Goal: Task Accomplishment & Management: Manage account settings

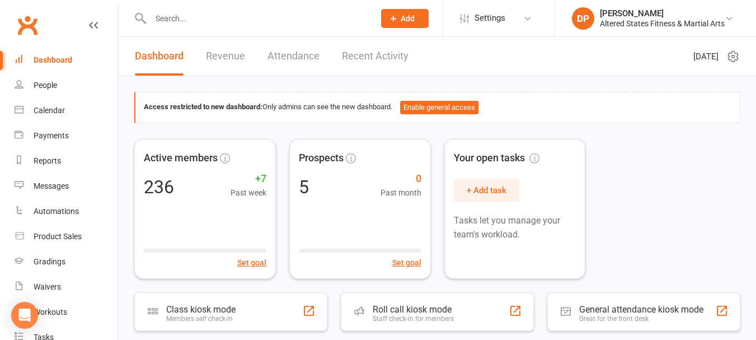
click at [184, 19] on input "text" at bounding box center [256, 19] width 219 height 16
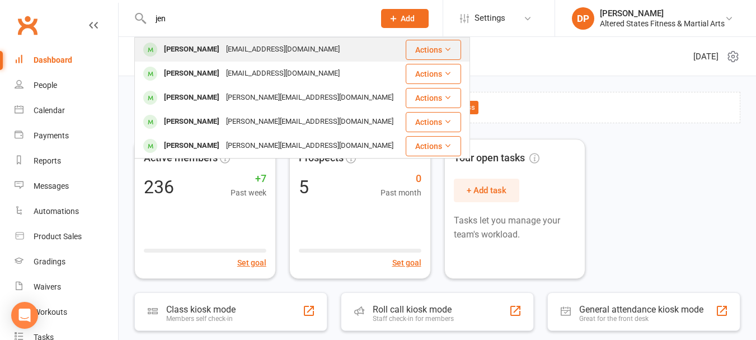
type input "jen"
click at [186, 44] on div "Jennifer Hill" at bounding box center [192, 49] width 62 height 16
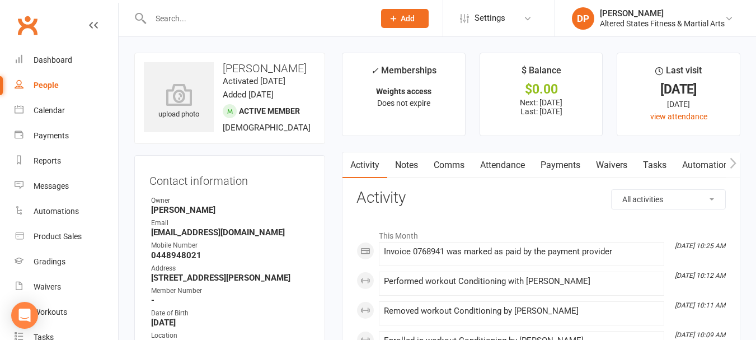
click at [735, 162] on icon "button" at bounding box center [732, 162] width 6 height 11
click at [514, 162] on link "Workouts" at bounding box center [515, 165] width 53 height 26
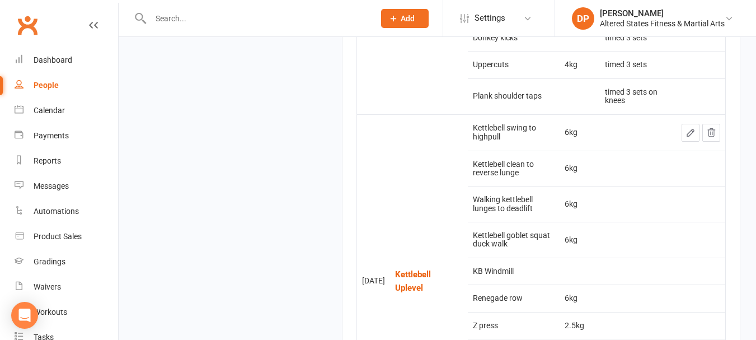
scroll to position [1454, 0]
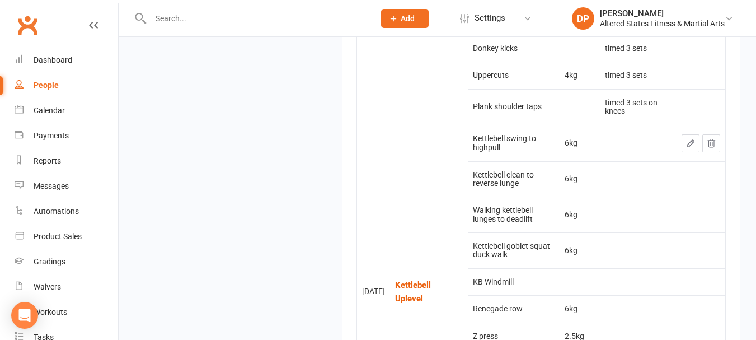
click at [245, 17] on input "text" at bounding box center [256, 19] width 219 height 16
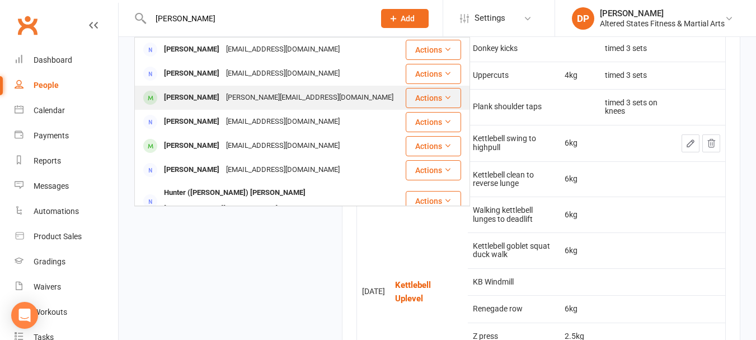
type input "kell"
click at [189, 96] on div "Kelly Gehrke" at bounding box center [192, 98] width 62 height 16
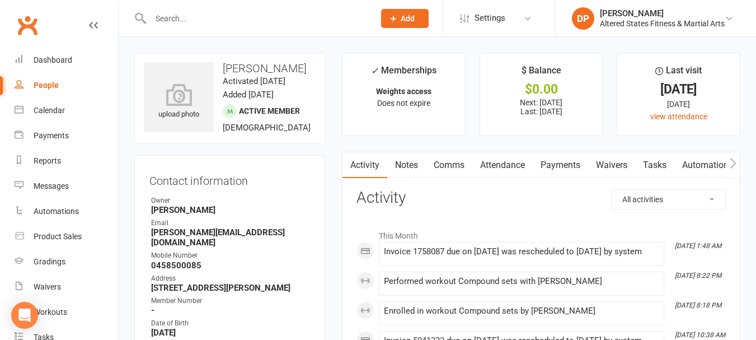
click at [732, 165] on icon "button" at bounding box center [732, 163] width 7 height 12
click at [598, 167] on link "Workouts" at bounding box center [599, 165] width 53 height 26
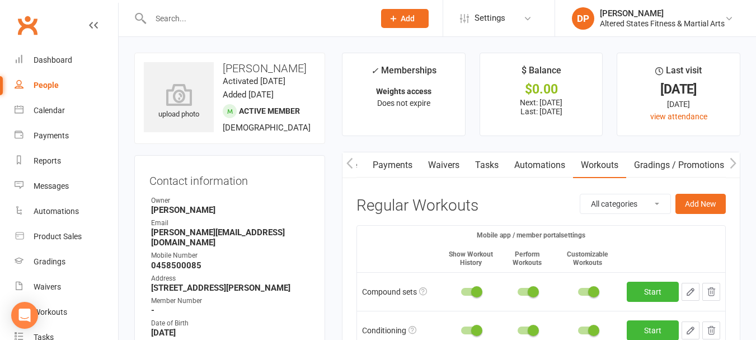
drag, startPoint x: 679, startPoint y: 16, endPoint x: 764, endPoint y: -13, distance: 89.9
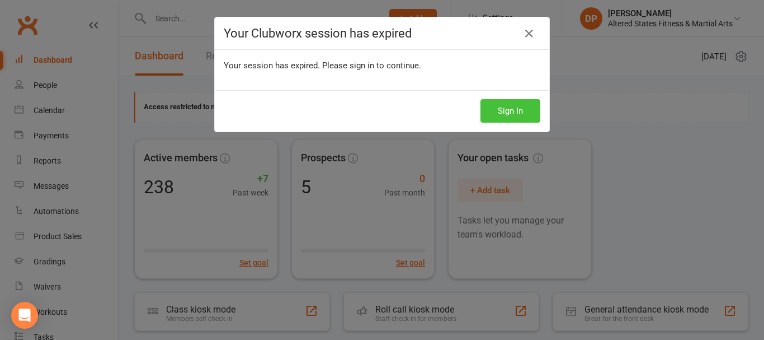
click at [507, 109] on button "Sign In" at bounding box center [511, 110] width 60 height 23
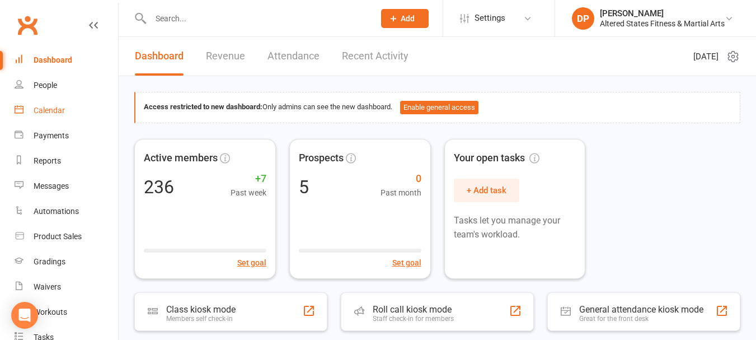
click at [48, 112] on div "Calendar" at bounding box center [49, 110] width 31 height 9
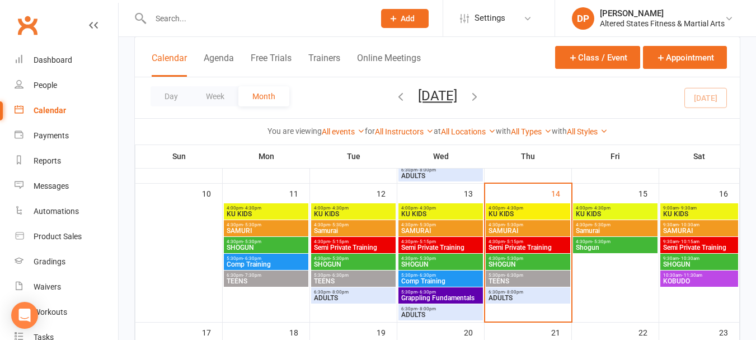
scroll to position [336, 0]
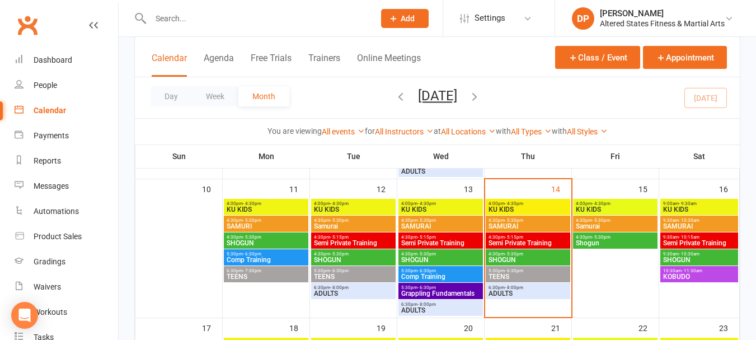
click at [528, 239] on span "Semi Private Training" at bounding box center [528, 242] width 80 height 7
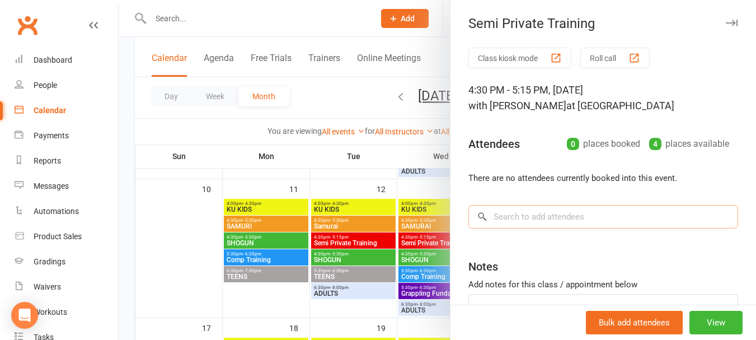
click at [528, 213] on input "search" at bounding box center [603, 216] width 270 height 23
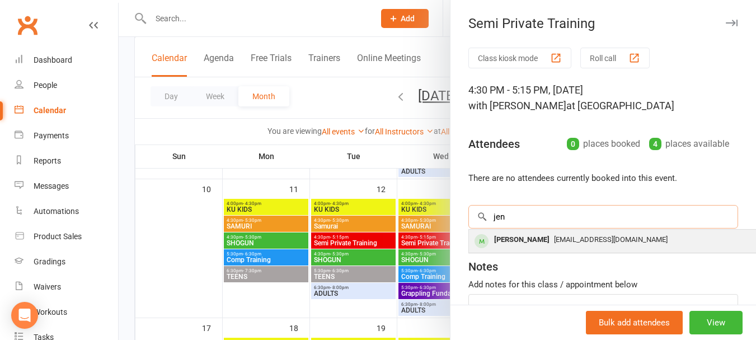
type input "jen"
click at [526, 242] on div "Jennifer Hill" at bounding box center [521, 240] width 64 height 16
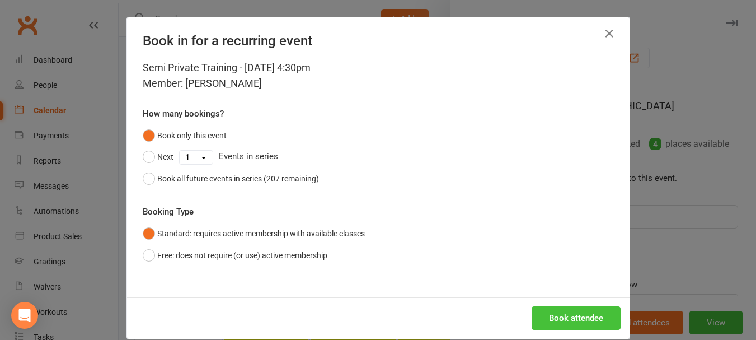
click at [533, 312] on button "Book attendee" at bounding box center [575, 317] width 89 height 23
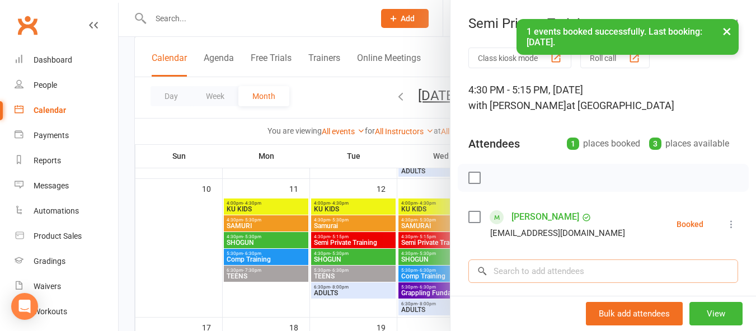
click at [511, 271] on input "search" at bounding box center [603, 271] width 270 height 23
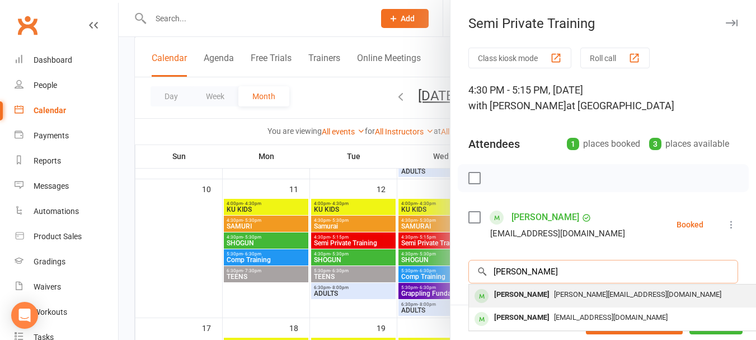
type input "kelly"
click at [512, 295] on div "Kelly Gehrke" at bounding box center [521, 294] width 64 height 16
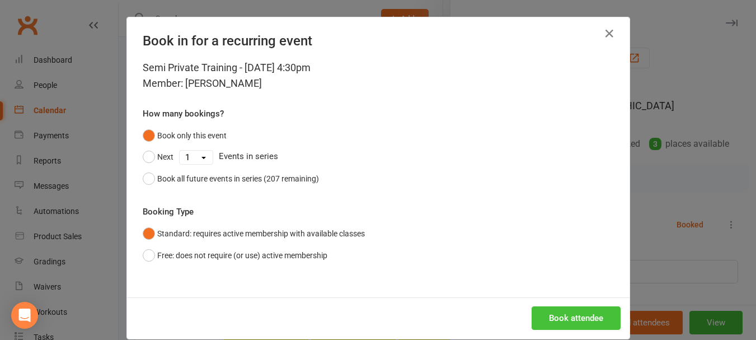
click at [589, 320] on button "Book attendee" at bounding box center [575, 317] width 89 height 23
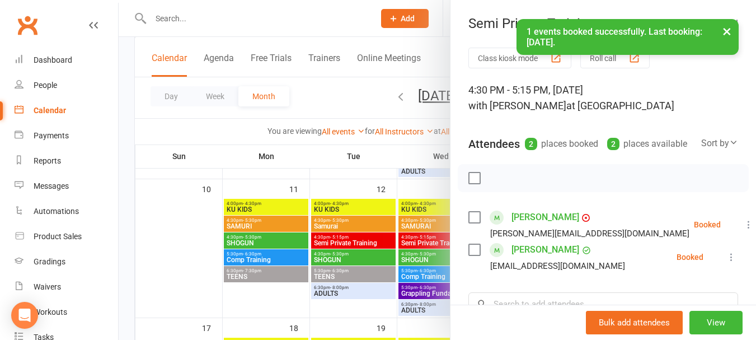
click at [468, 183] on label at bounding box center [473, 177] width 11 height 11
click at [498, 179] on icon "button" at bounding box center [498, 178] width 1 height 1
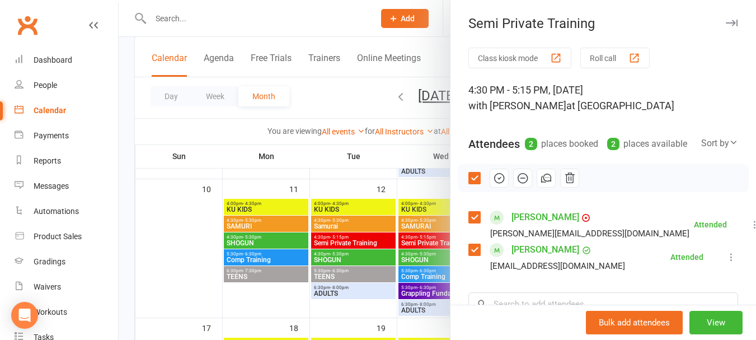
click at [222, 16] on div at bounding box center [437, 170] width 637 height 340
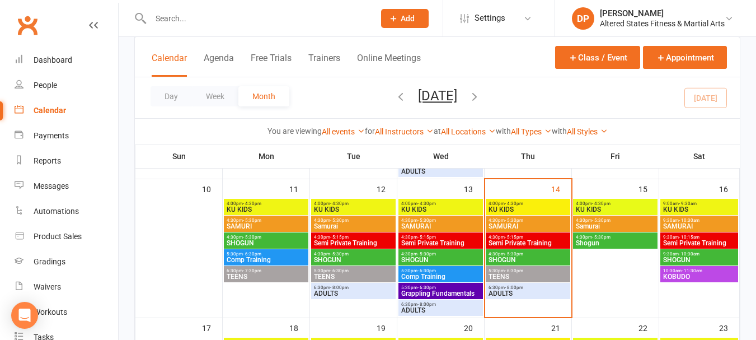
click at [181, 16] on input "text" at bounding box center [256, 19] width 219 height 16
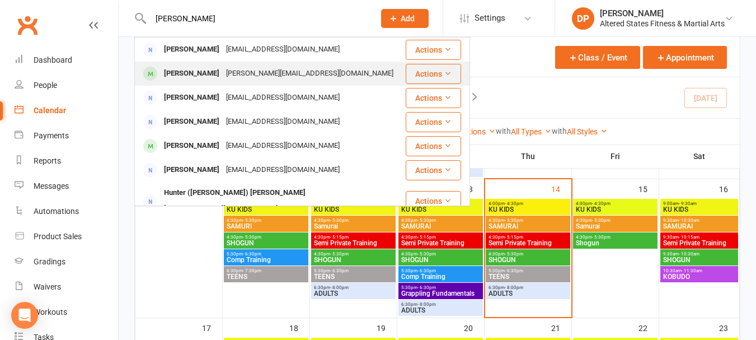
type input "kelly"
click at [188, 74] on div "Kelly Gehrke" at bounding box center [192, 73] width 62 height 16
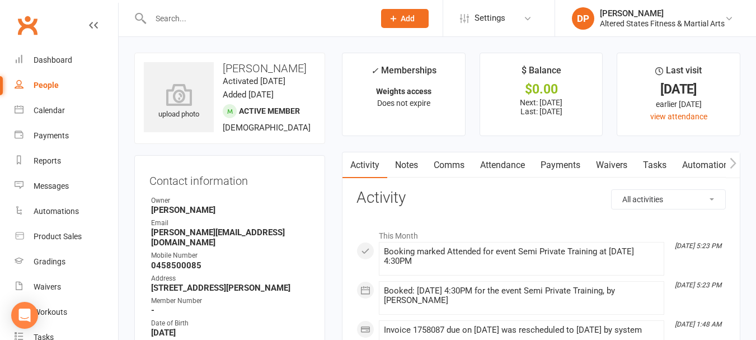
click at [732, 164] on icon "button" at bounding box center [732, 163] width 7 height 12
click at [607, 164] on link "Workouts" at bounding box center [599, 165] width 53 height 26
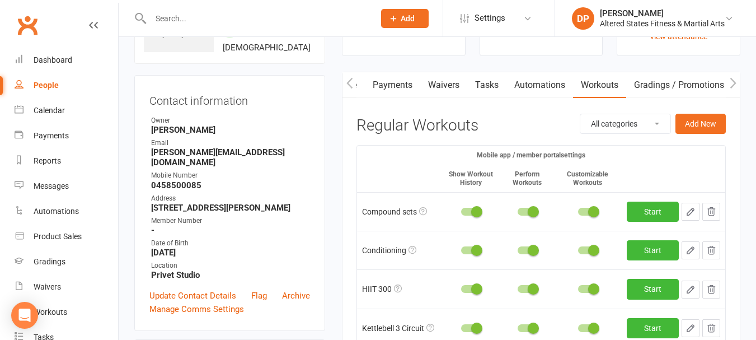
scroll to position [56, 0]
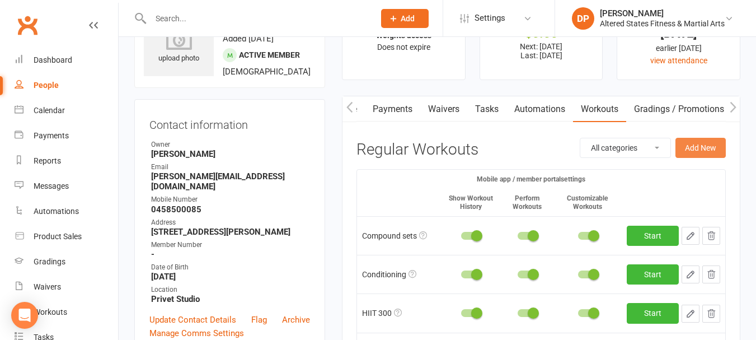
click at [707, 147] on button "Add New" at bounding box center [700, 148] width 50 height 20
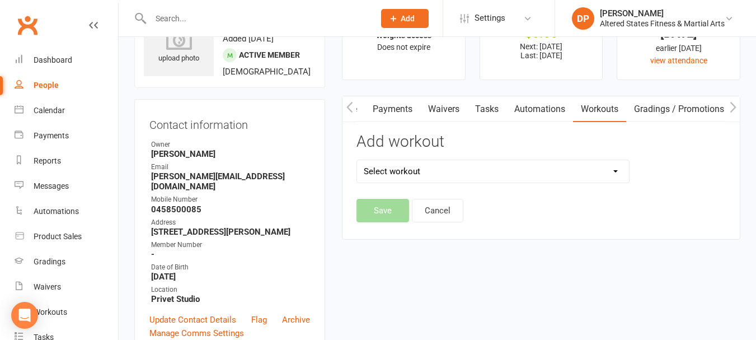
click at [613, 170] on select "Select workout 45mins Free weights Compound sets Conditioning Control and Stabi…" at bounding box center [493, 171] width 272 height 22
select select "6370"
click at [357, 160] on select "Select workout 45mins Free weights Compound sets Conditioning Control and Stabi…" at bounding box center [493, 171] width 272 height 22
click at [393, 209] on button "Save" at bounding box center [382, 210] width 53 height 23
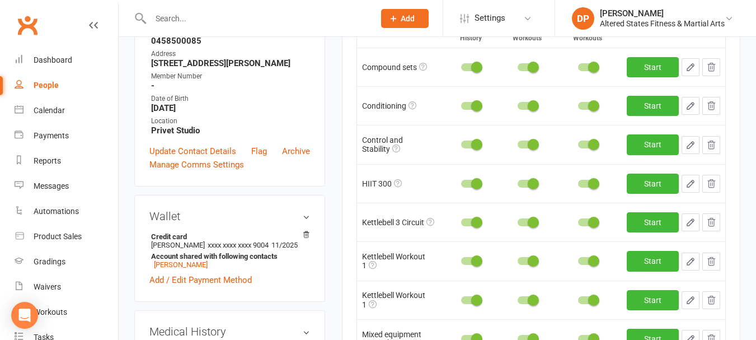
scroll to position [224, 0]
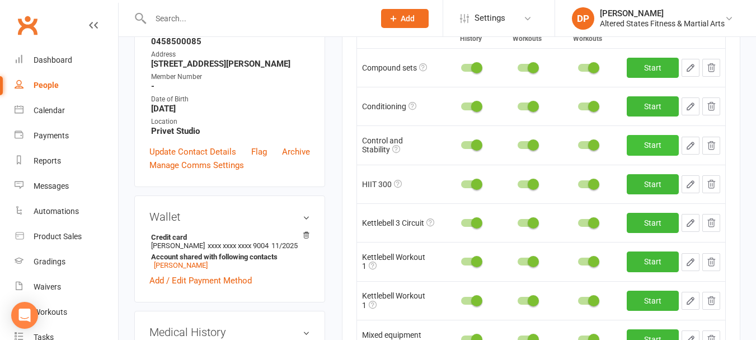
click at [659, 144] on link "Start" at bounding box center [653, 145] width 52 height 20
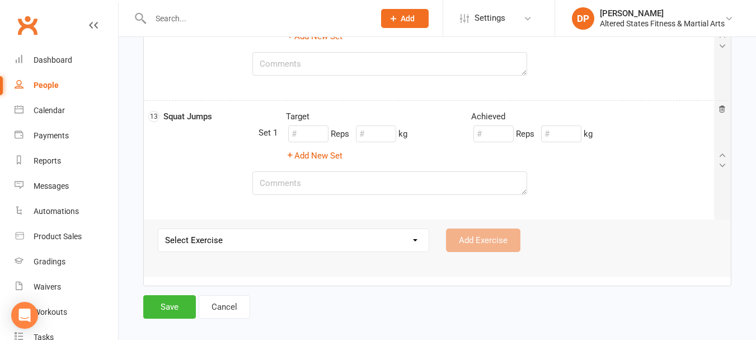
scroll to position [1434, 0]
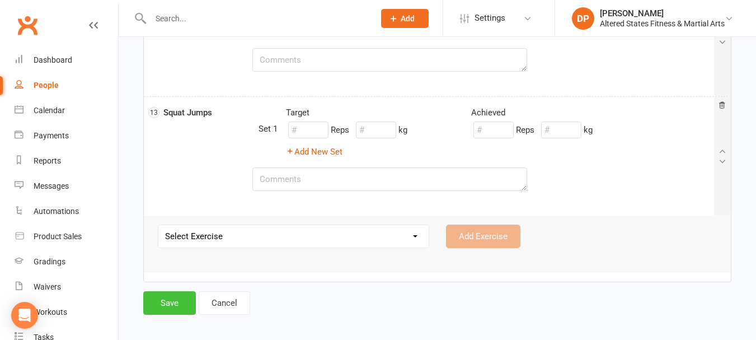
click at [164, 300] on button "Save" at bounding box center [169, 302] width 53 height 23
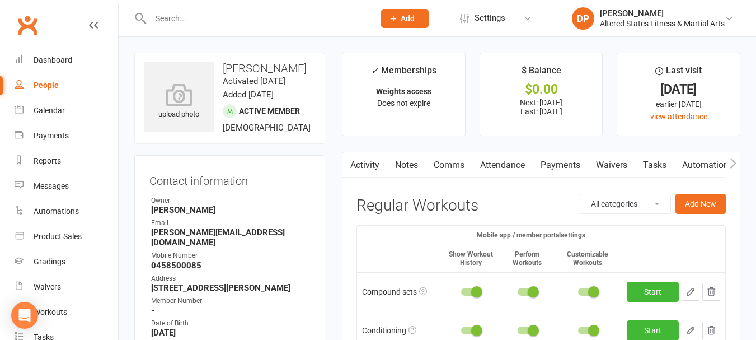
click at [186, 19] on input "text" at bounding box center [256, 19] width 219 height 16
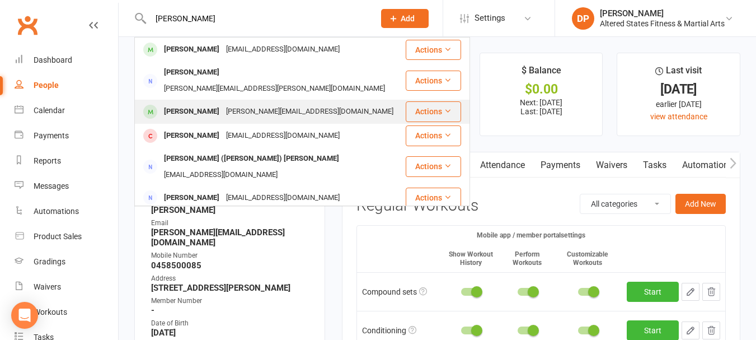
type input "harry"
click at [189, 103] on div "Harry Gehrke" at bounding box center [192, 111] width 62 height 16
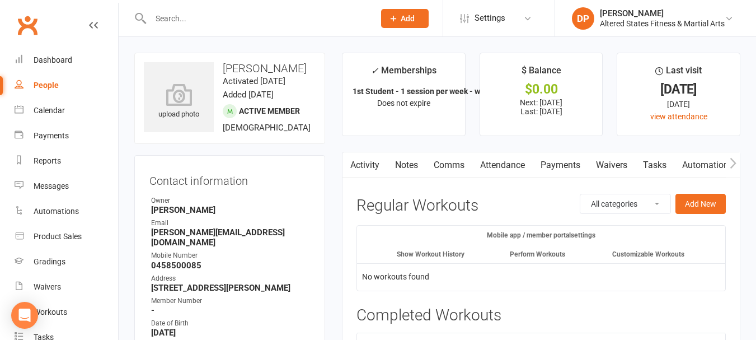
click at [562, 165] on link "Payments" at bounding box center [560, 165] width 55 height 26
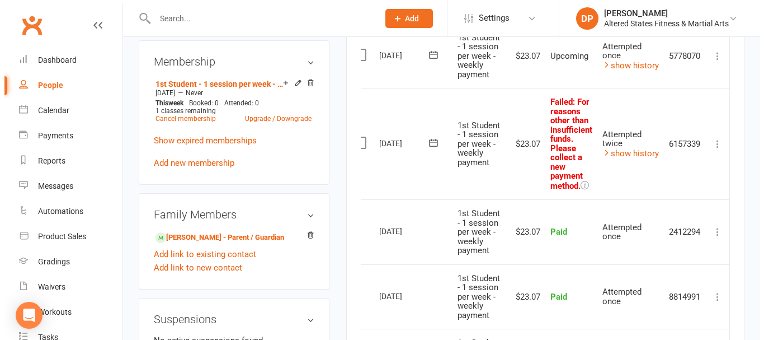
scroll to position [528, 0]
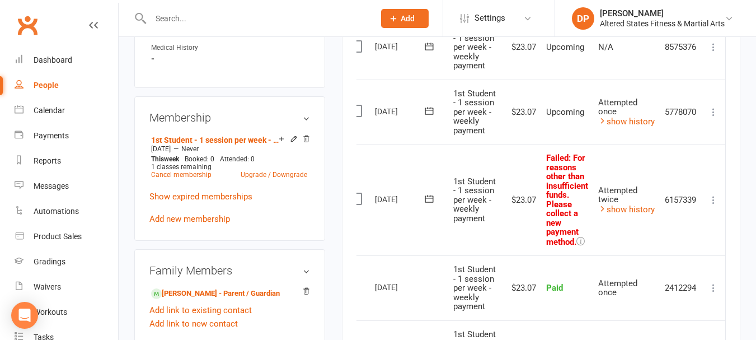
click at [713, 117] on button at bounding box center [713, 111] width 13 height 13
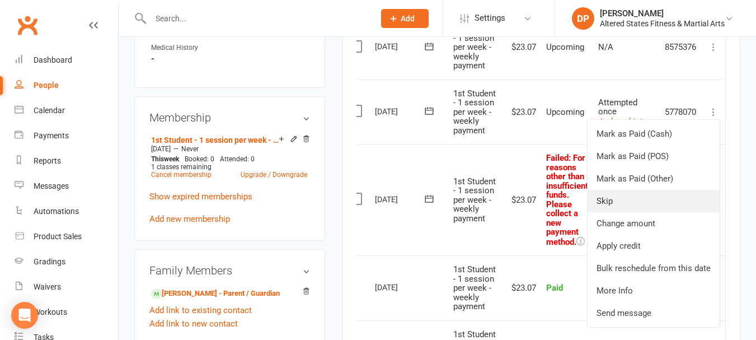
click at [605, 199] on link "Skip" at bounding box center [653, 201] width 132 height 22
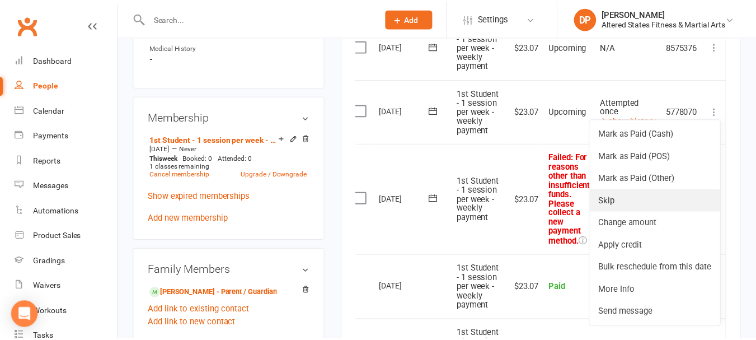
scroll to position [0, 9]
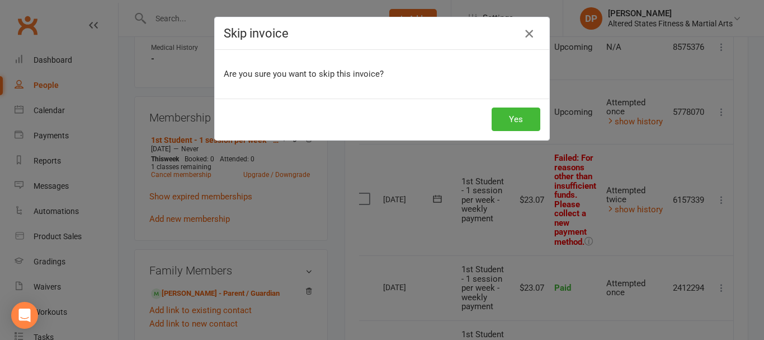
click at [522, 33] on icon "button" at bounding box center [528, 33] width 13 height 13
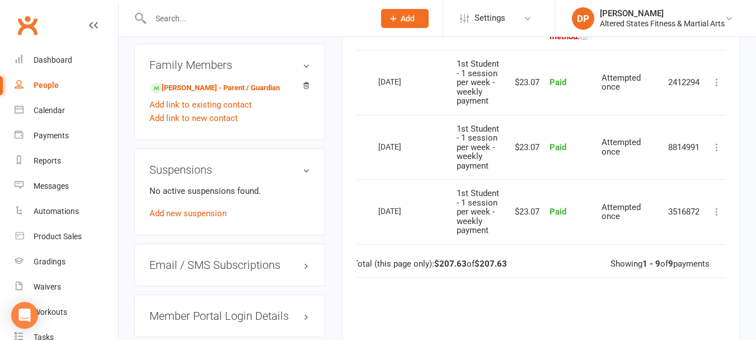
scroll to position [751, 0]
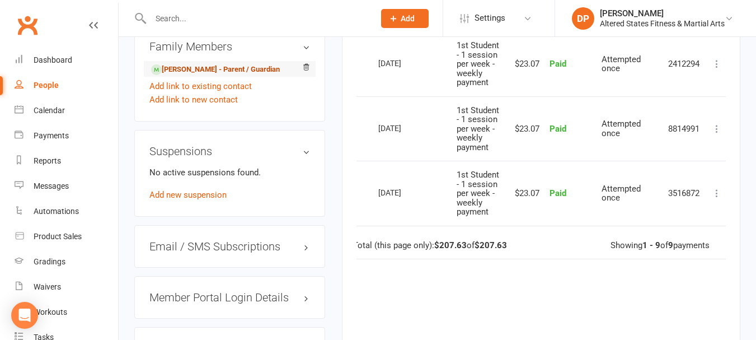
click at [178, 76] on link "Kelly Gehrke - Parent / Guardian" at bounding box center [215, 70] width 129 height 12
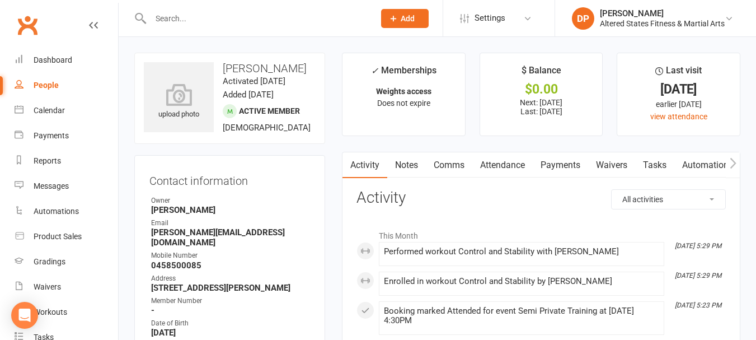
click at [576, 165] on link "Payments" at bounding box center [560, 165] width 55 height 26
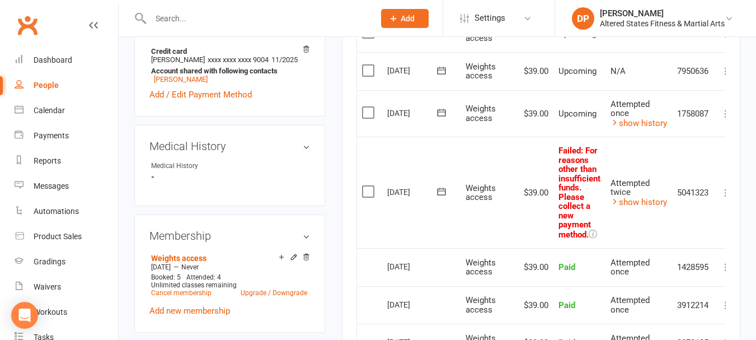
scroll to position [392, 0]
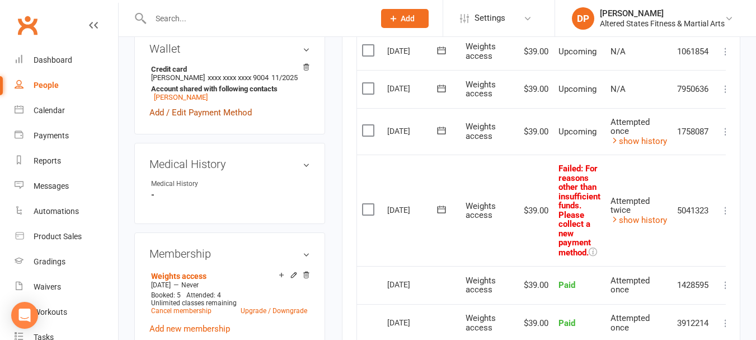
click at [186, 106] on link "Add / Edit Payment Method" at bounding box center [200, 112] width 102 height 13
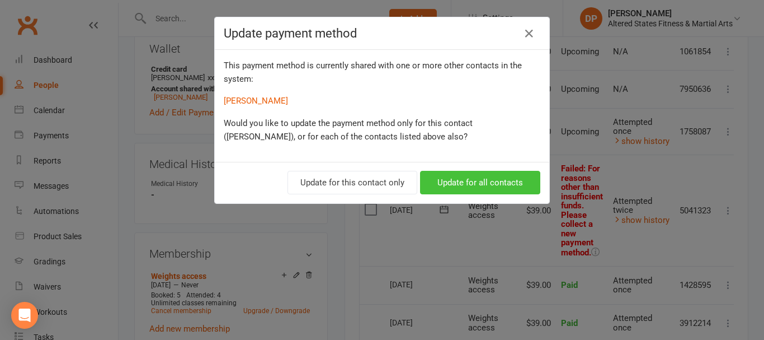
click at [467, 186] on button "Update for all contacts" at bounding box center [480, 182] width 120 height 23
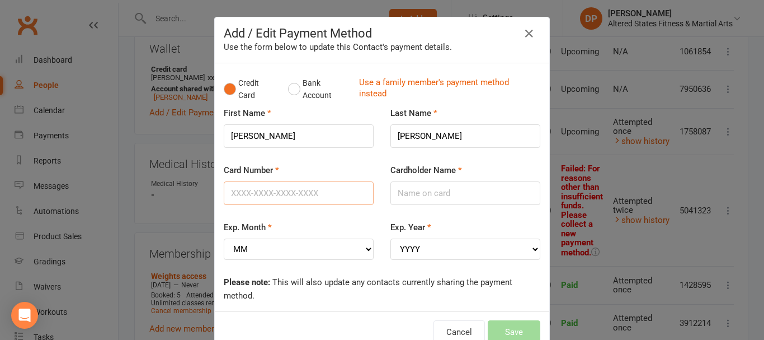
click at [288, 196] on input "Card Number" at bounding box center [299, 192] width 150 height 23
type input "4622391131031836"
click at [420, 196] on input "Cardholder Name" at bounding box center [465, 192] width 150 height 23
type input "Kelly M Gehrke"
click at [260, 251] on select "MM 01 02 03 04 05 06 07 08 09 10 11 12" at bounding box center [299, 248] width 150 height 21
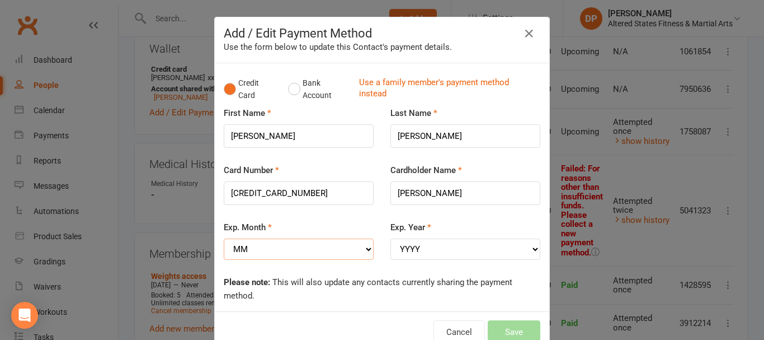
select select "08"
click at [224, 238] on select "MM 01 02 03 04 05 06 07 08 09 10 11 12" at bounding box center [299, 248] width 150 height 21
click at [397, 251] on select "YYYY 2025 2026 2027 2028 2029 2030 2031 2032 2033 2034" at bounding box center [465, 248] width 150 height 21
select select "2029"
click at [390, 238] on select "YYYY 2025 2026 2027 2028 2029 2030 2031 2032 2033 2034" at bounding box center [465, 248] width 150 height 21
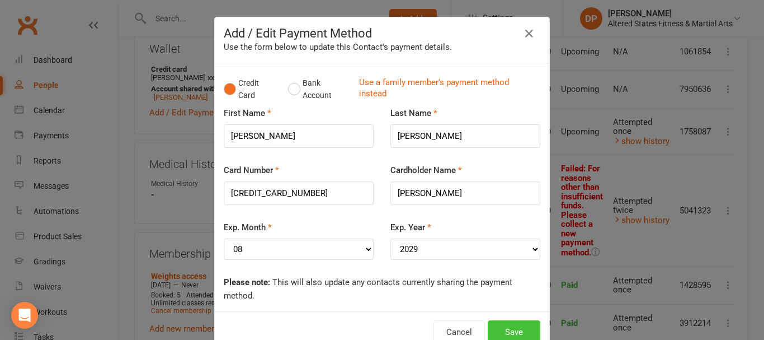
click at [521, 331] on button "Save" at bounding box center [514, 331] width 53 height 23
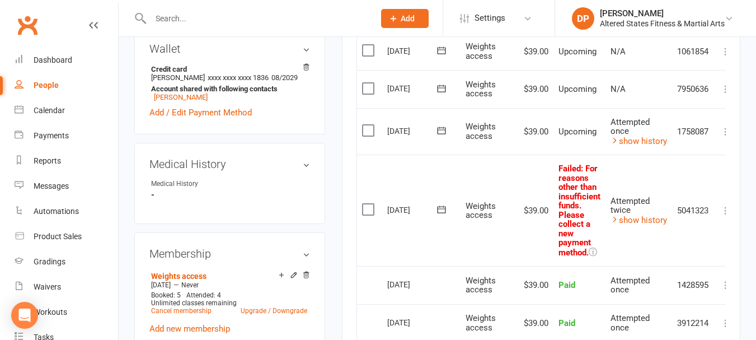
click at [176, 18] on input "text" at bounding box center [256, 19] width 219 height 16
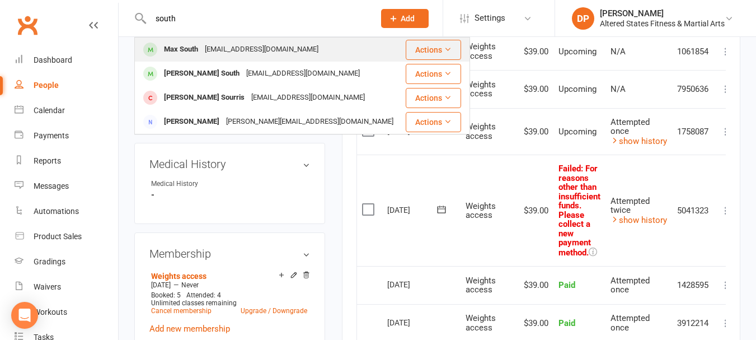
type input "south"
click at [215, 46] on div "annesouth89@gmail.com" at bounding box center [261, 49] width 120 height 16
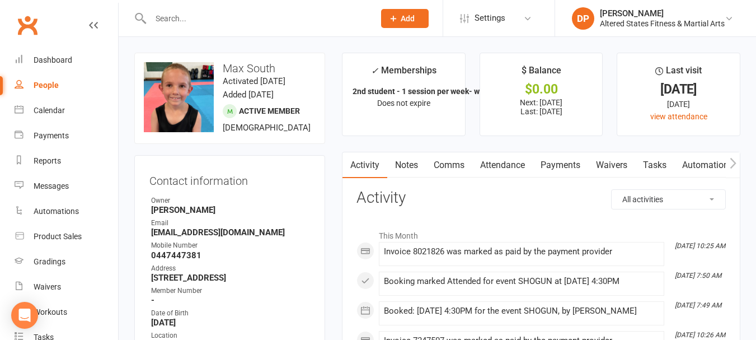
click at [566, 165] on link "Payments" at bounding box center [560, 165] width 55 height 26
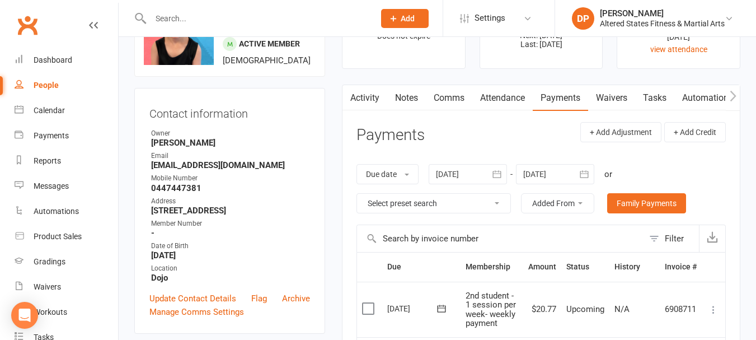
scroll to position [224, 0]
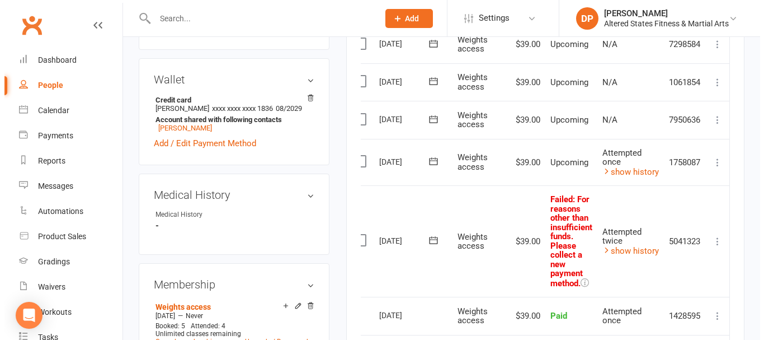
scroll to position [392, 0]
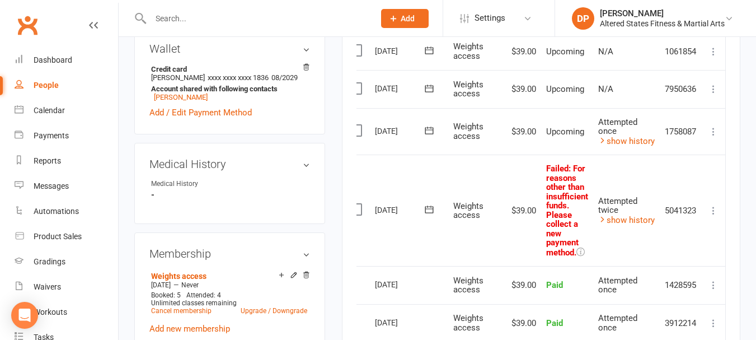
click at [713, 131] on icon at bounding box center [713, 131] width 11 height 11
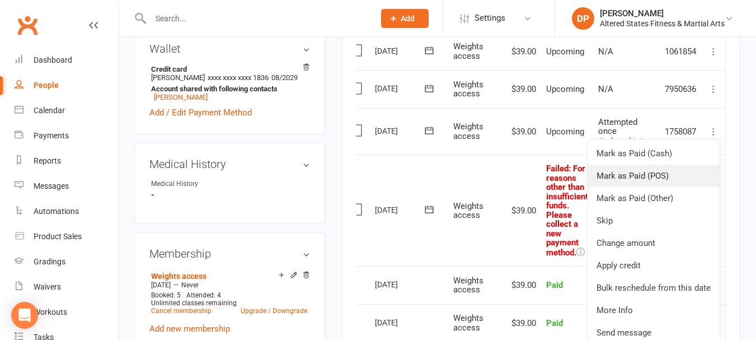
click at [630, 176] on link "Mark as Paid (POS)" at bounding box center [653, 175] width 132 height 22
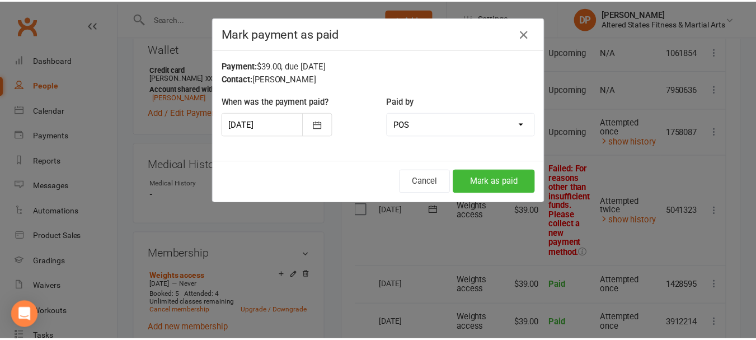
scroll to position [0, 9]
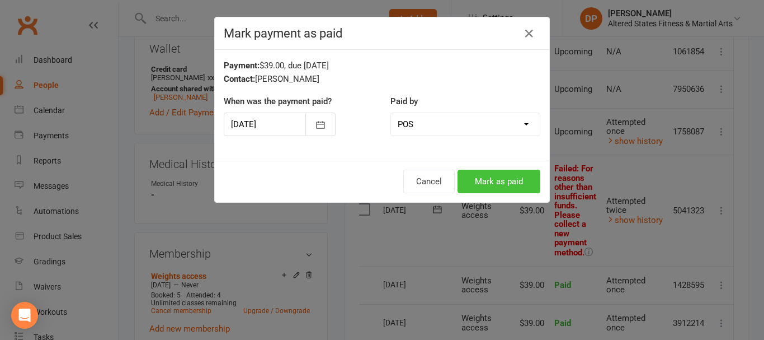
click at [509, 189] on button "Mark as paid" at bounding box center [499, 181] width 83 height 23
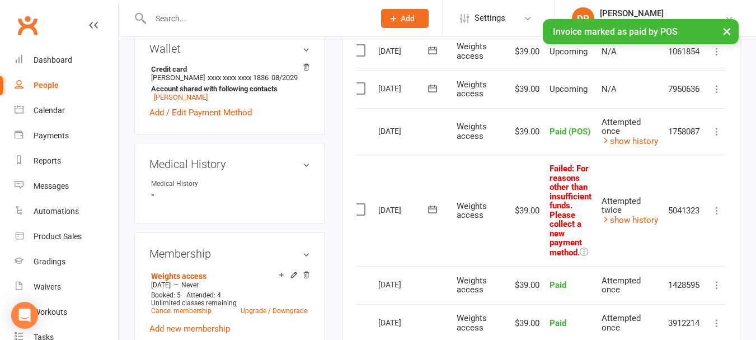
click at [717, 213] on icon at bounding box center [716, 210] width 11 height 11
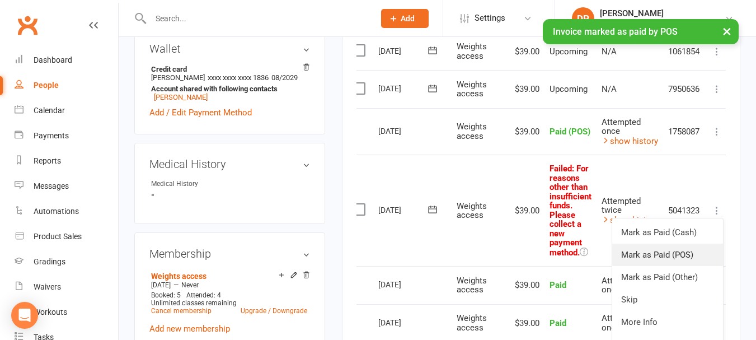
click at [641, 252] on link "Mark as Paid (POS)" at bounding box center [667, 254] width 111 height 22
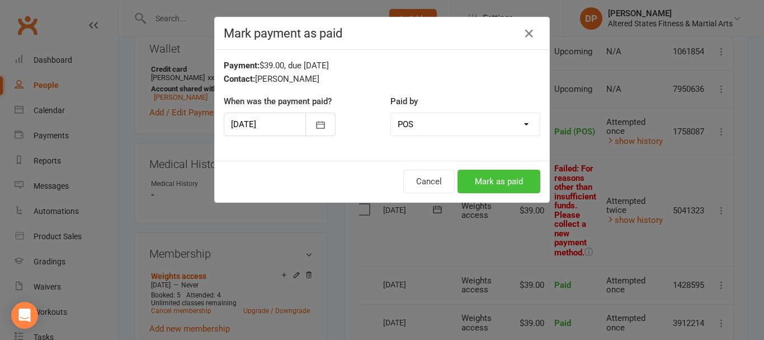
click at [492, 185] on button "Mark as paid" at bounding box center [499, 181] width 83 height 23
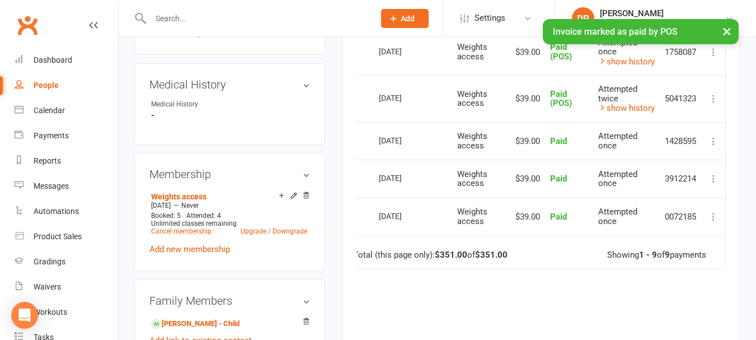
scroll to position [503, 0]
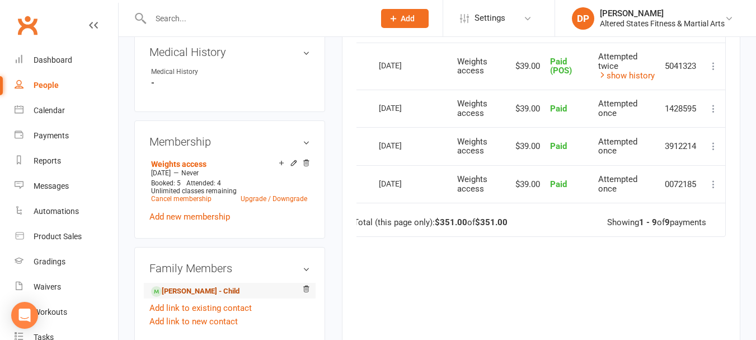
click at [191, 285] on link "Harry Gehrke - Child" at bounding box center [195, 291] width 88 height 12
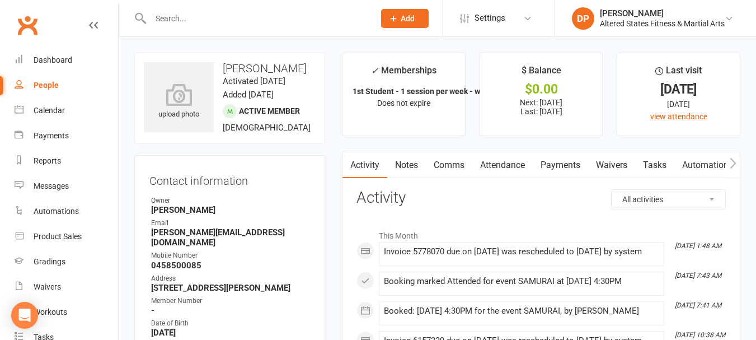
click at [566, 159] on link "Payments" at bounding box center [560, 165] width 55 height 26
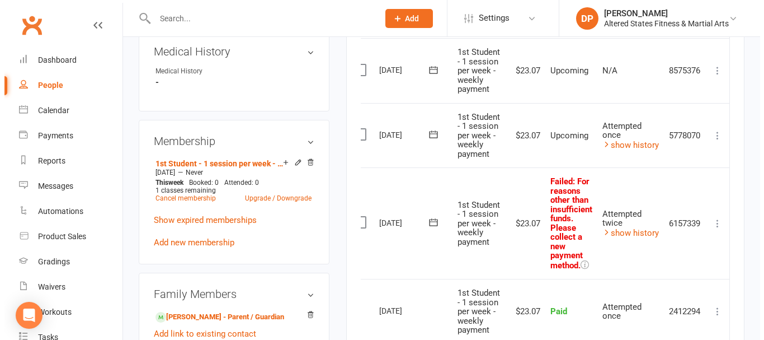
scroll to position [503, 0]
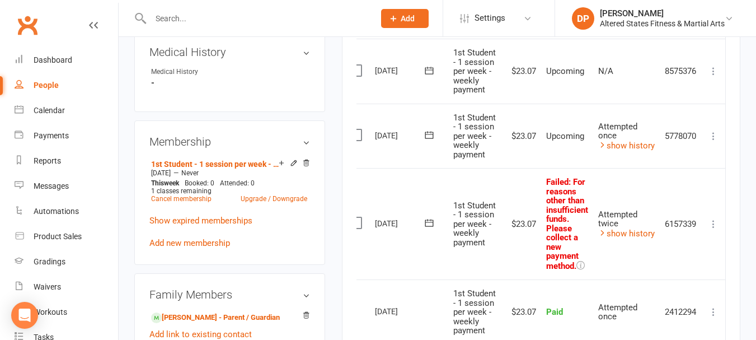
click at [714, 222] on icon at bounding box center [713, 223] width 11 height 11
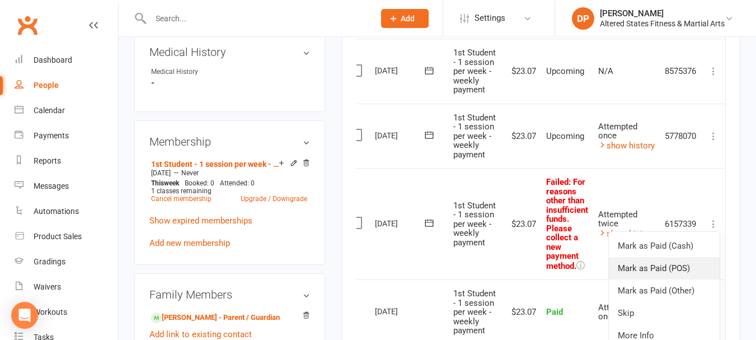
click at [650, 265] on link "Mark as Paid (POS)" at bounding box center [664, 268] width 111 height 22
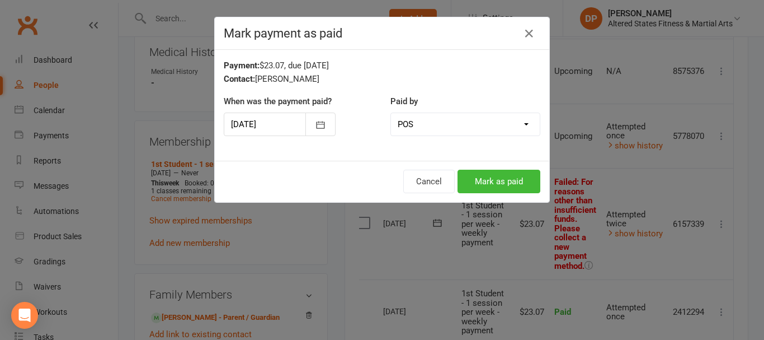
scroll to position [0, 9]
click at [517, 188] on button "Mark as paid" at bounding box center [499, 181] width 83 height 23
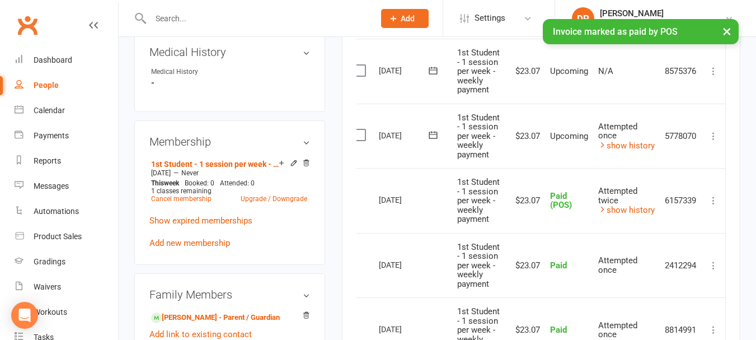
click at [715, 138] on icon at bounding box center [713, 135] width 11 height 11
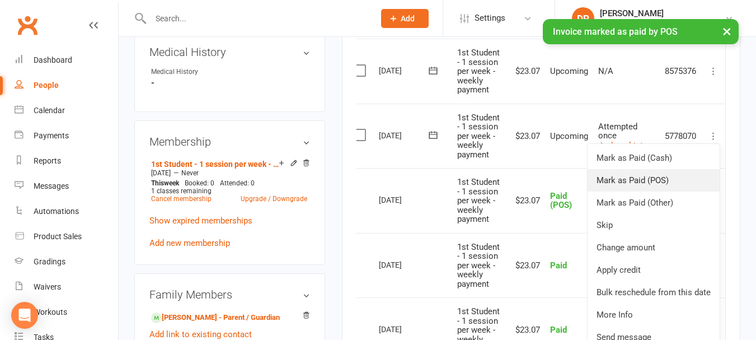
click at [632, 177] on link "Mark as Paid (POS)" at bounding box center [653, 180] width 132 height 22
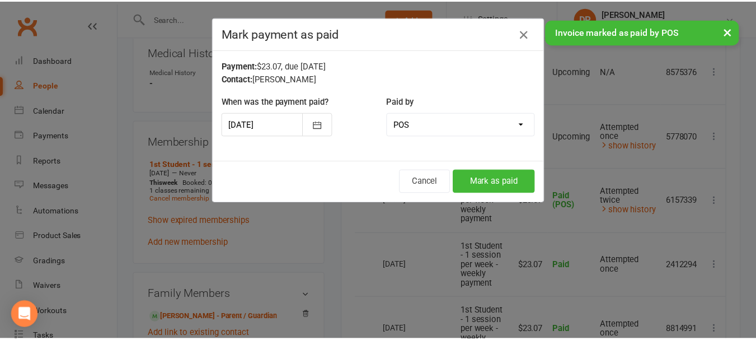
scroll to position [0, 4]
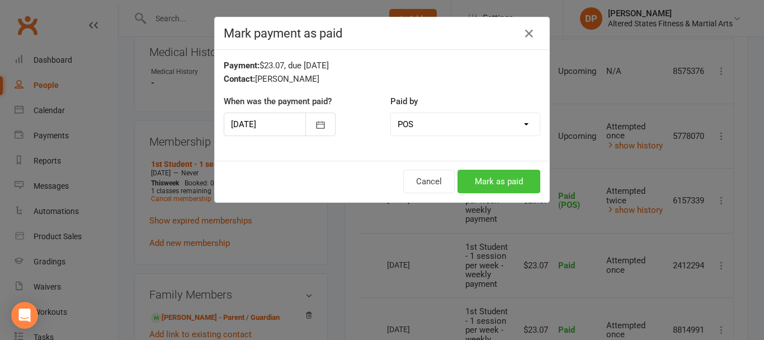
click at [491, 179] on button "Mark as paid" at bounding box center [499, 181] width 83 height 23
